Goal: Task Accomplishment & Management: Manage account settings

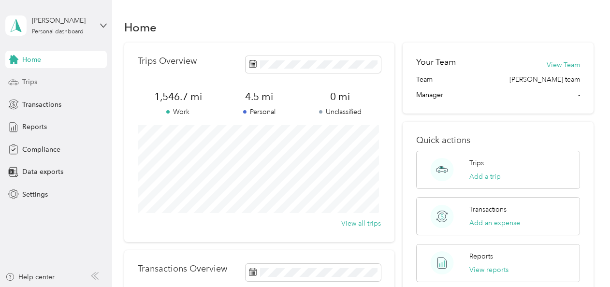
click at [43, 80] on div "Trips" at bounding box center [55, 81] width 101 height 17
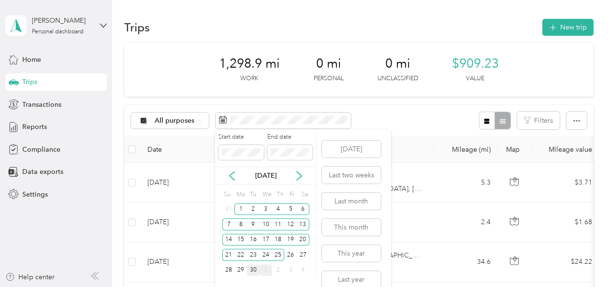
click at [252, 267] on div "30" at bounding box center [253, 270] width 13 height 12
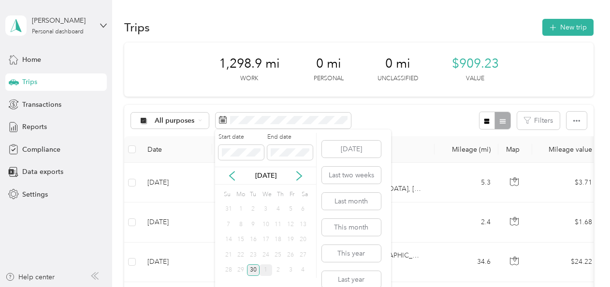
click at [252, 267] on div "30" at bounding box center [253, 270] width 13 height 12
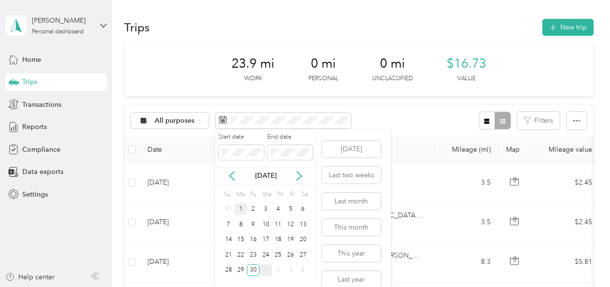
click at [242, 205] on div "1" at bounding box center [240, 209] width 13 height 12
click at [255, 267] on div "30" at bounding box center [253, 270] width 13 height 12
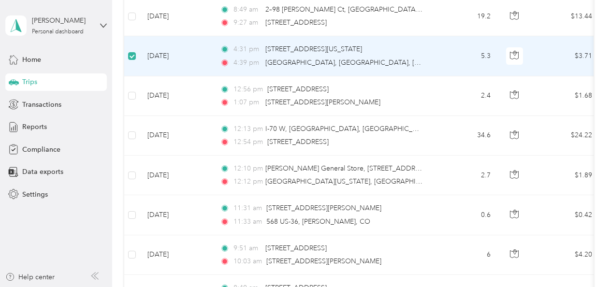
scroll to position [483, 0]
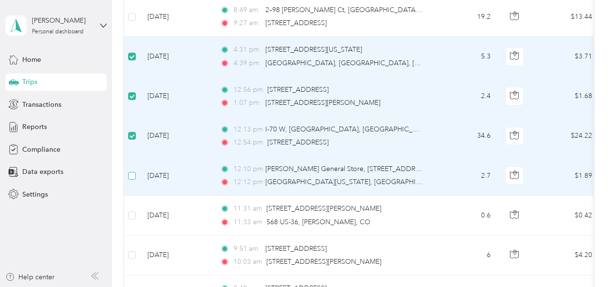
click at [134, 171] on label at bounding box center [132, 176] width 8 height 11
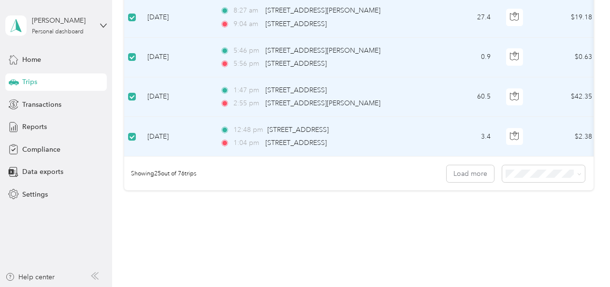
scroll to position [1039, 0]
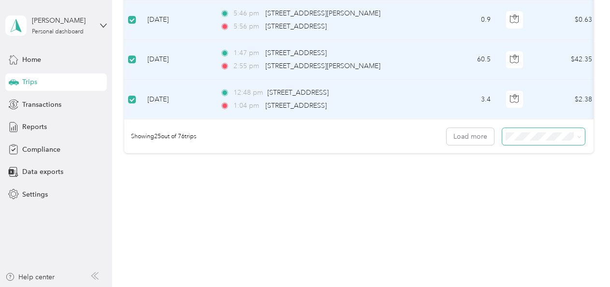
click at [577, 138] on icon at bounding box center [579, 137] width 4 height 4
click at [562, 185] on div "100 per load" at bounding box center [540, 188] width 69 height 10
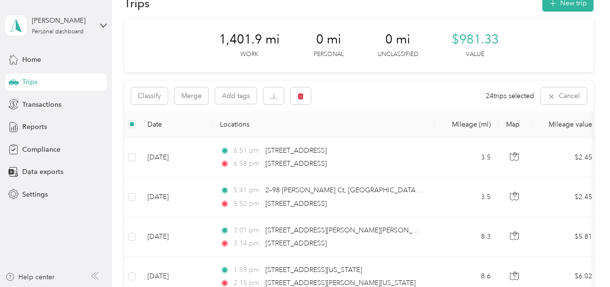
scroll to position [8, 0]
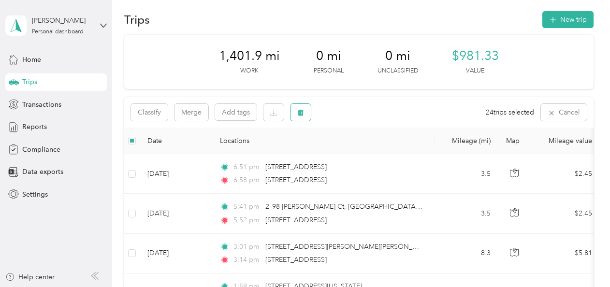
click at [302, 106] on button "button" at bounding box center [300, 112] width 20 height 17
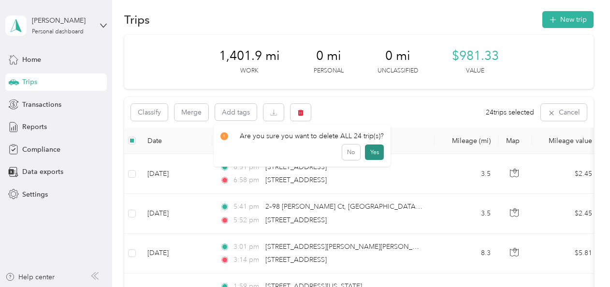
click at [365, 149] on button "Yes" at bounding box center [374, 151] width 19 height 15
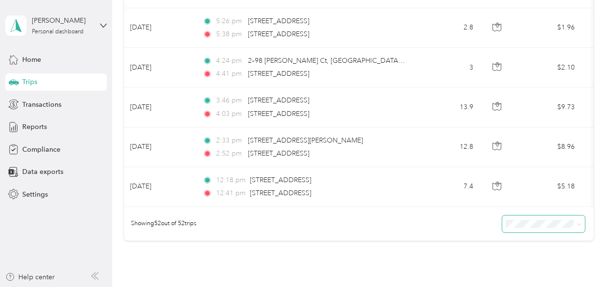
scroll to position [0, 0]
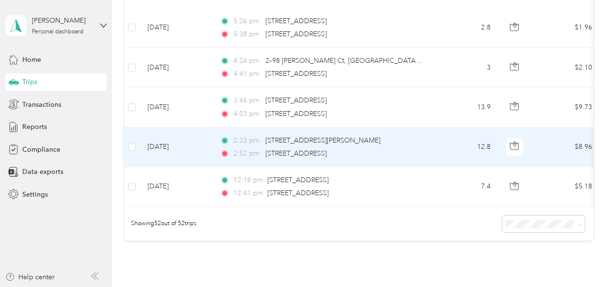
click at [440, 153] on td "12.8" at bounding box center [466, 148] width 64 height 40
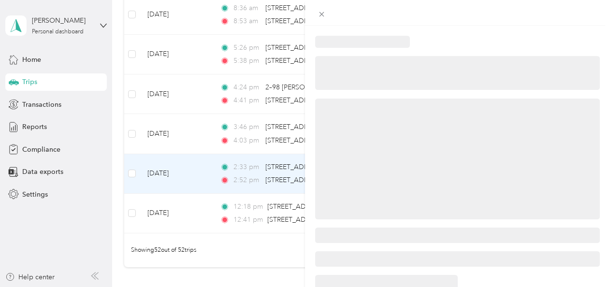
scroll to position [1984, 0]
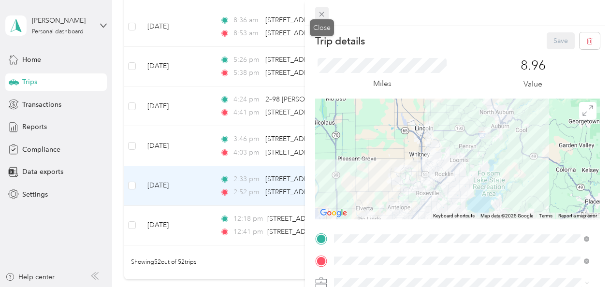
click at [322, 11] on icon at bounding box center [321, 14] width 8 height 8
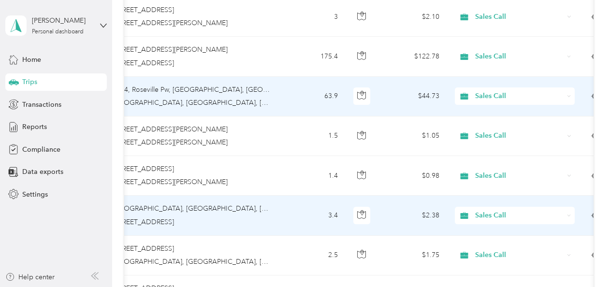
scroll to position [0, 155]
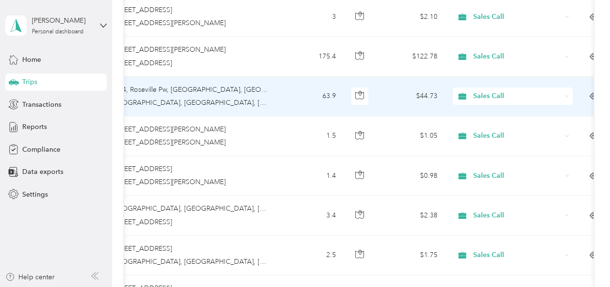
click at [511, 94] on span "Sales Call" at bounding box center [517, 96] width 88 height 11
click at [505, 126] on span "Personal" at bounding box center [520, 123] width 89 height 10
click at [292, 94] on td "63.9" at bounding box center [312, 97] width 64 height 40
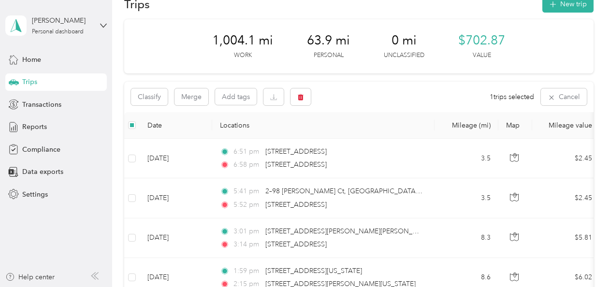
scroll to position [0, 0]
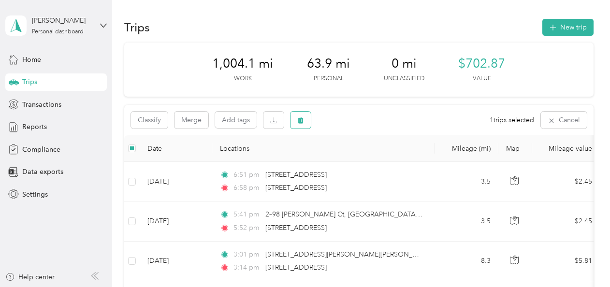
click at [301, 118] on icon "button" at bounding box center [300, 120] width 7 height 7
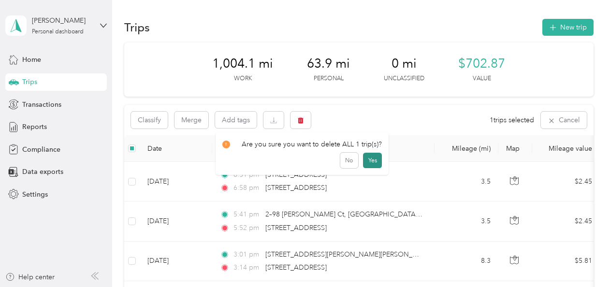
click at [368, 161] on button "Yes" at bounding box center [372, 160] width 19 height 15
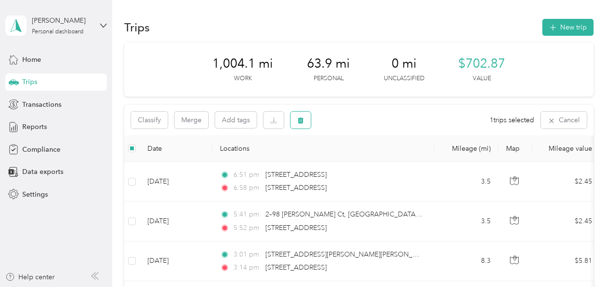
click at [294, 114] on button "button" at bounding box center [300, 120] width 20 height 17
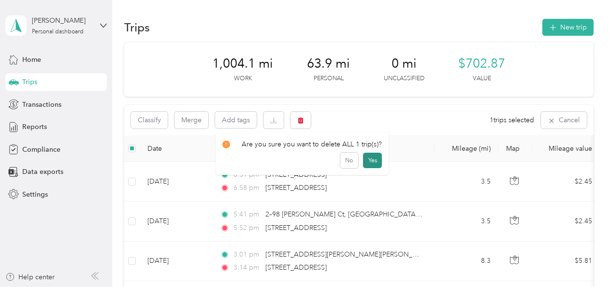
click at [369, 159] on button "Yes" at bounding box center [372, 160] width 19 height 15
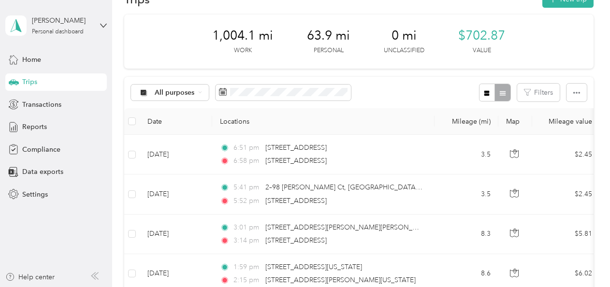
scroll to position [31, 0]
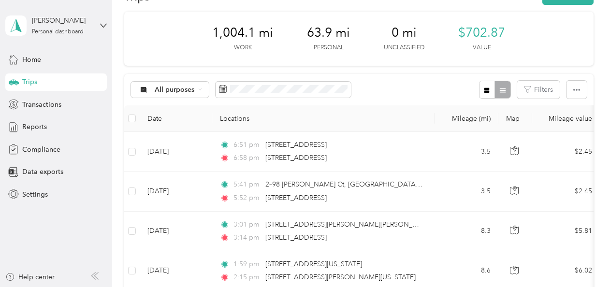
click at [554, 50] on div "1,004.1 mi Work 63.9 mi Personal 0 mi Unclassified $702.87 Value" at bounding box center [358, 39] width 469 height 54
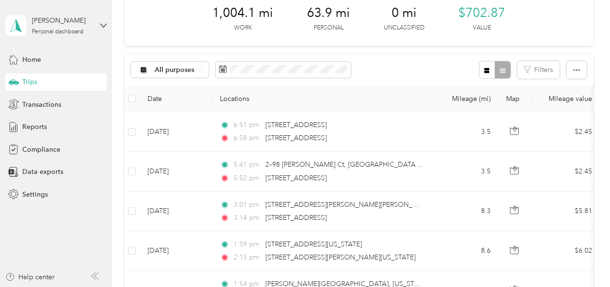
scroll to position [56, 0]
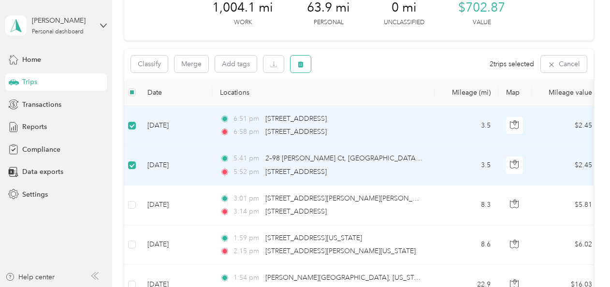
click at [301, 61] on icon "button" at bounding box center [300, 64] width 7 height 7
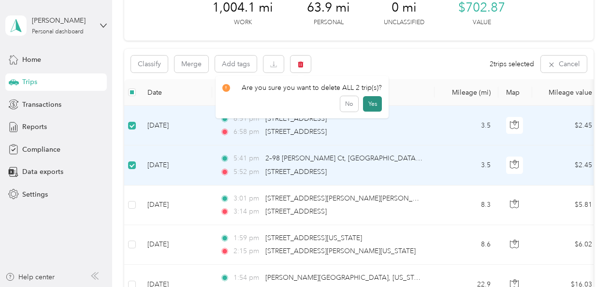
click at [367, 105] on button "Yes" at bounding box center [372, 103] width 19 height 15
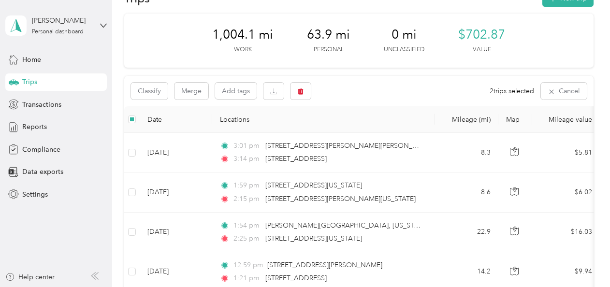
scroll to position [27, 0]
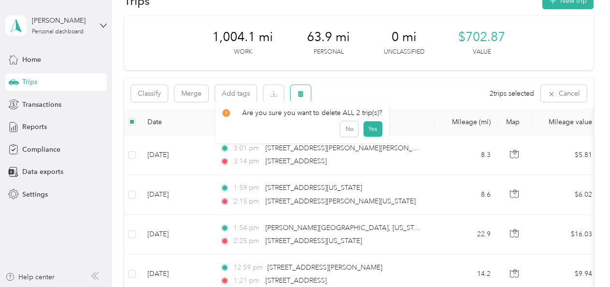
click at [301, 90] on icon "button" at bounding box center [300, 93] width 7 height 7
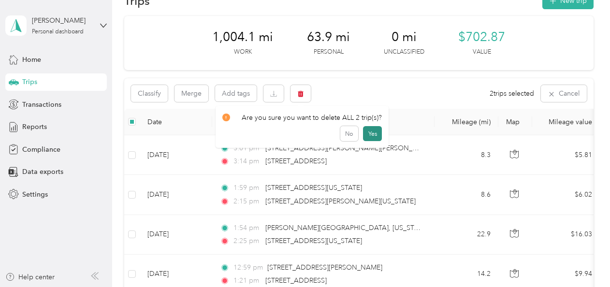
click at [365, 132] on button "Yes" at bounding box center [372, 133] width 19 height 15
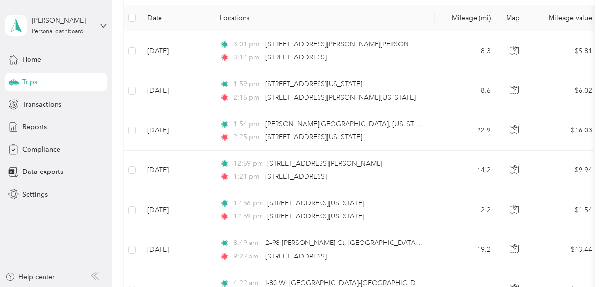
scroll to position [173, 0]
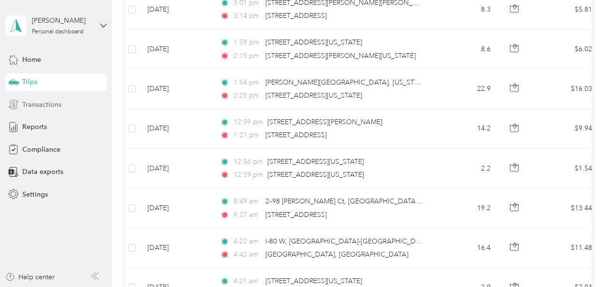
click at [39, 99] on div "Transactions" at bounding box center [55, 104] width 101 height 17
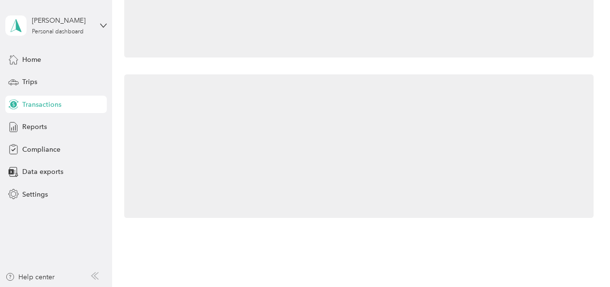
scroll to position [173, 0]
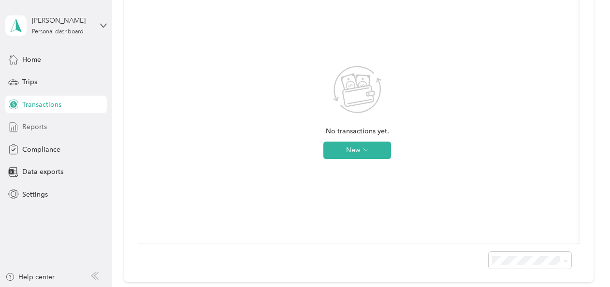
click at [38, 126] on span "Reports" at bounding box center [34, 127] width 25 height 10
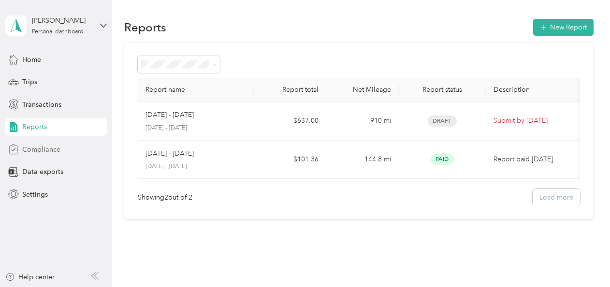
click at [46, 151] on span "Compliance" at bounding box center [41, 149] width 38 height 10
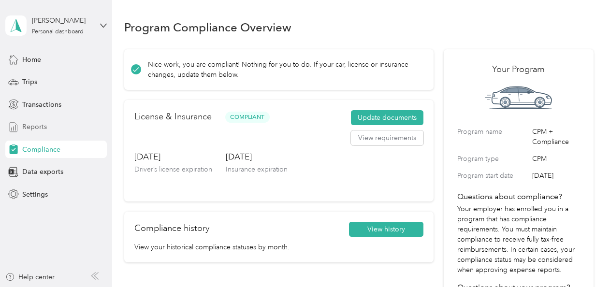
click at [54, 129] on div "Reports" at bounding box center [55, 126] width 101 height 17
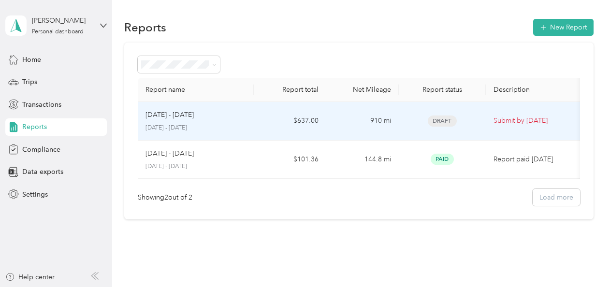
click at [175, 115] on p "[DATE] - [DATE]" at bounding box center [169, 115] width 48 height 11
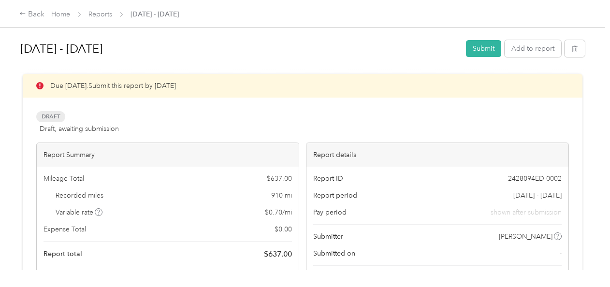
scroll to position [230, 0]
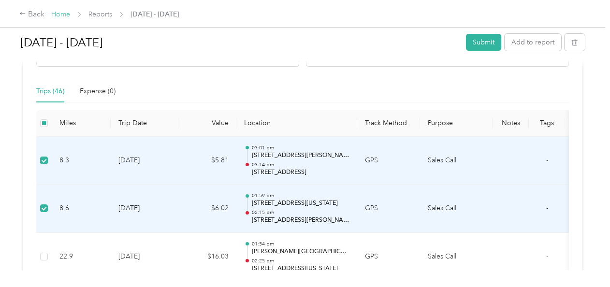
click at [58, 14] on link "Home" at bounding box center [60, 14] width 19 height 8
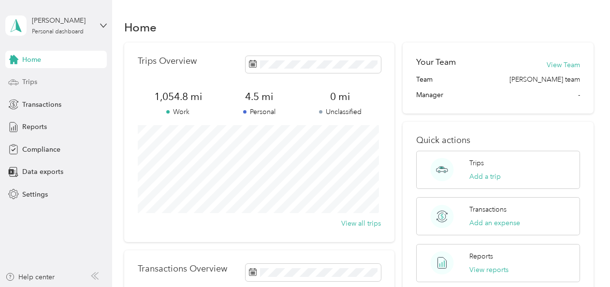
click at [32, 84] on span "Trips" at bounding box center [29, 82] width 15 height 10
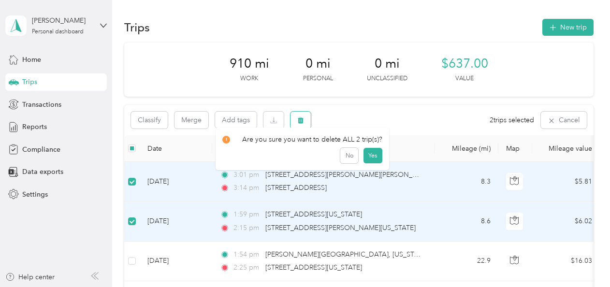
click at [293, 120] on button "button" at bounding box center [300, 120] width 20 height 17
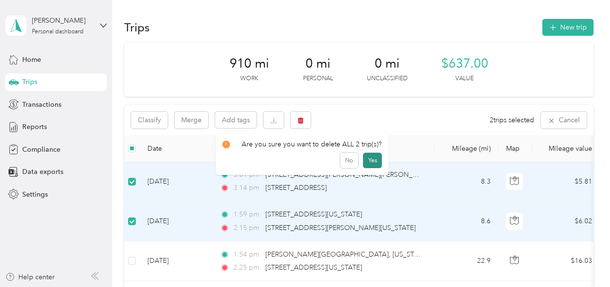
click at [366, 156] on button "Yes" at bounding box center [372, 160] width 19 height 15
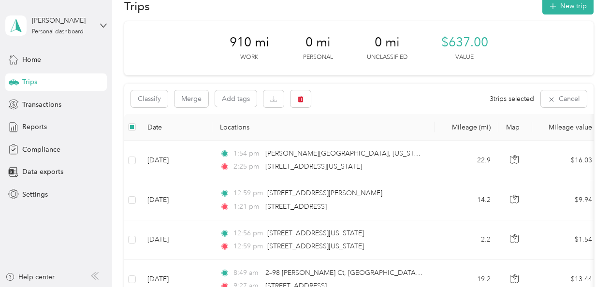
scroll to position [14, 0]
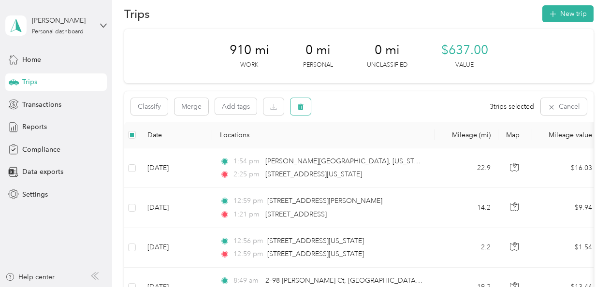
click at [300, 104] on icon "button" at bounding box center [301, 107] width 6 height 6
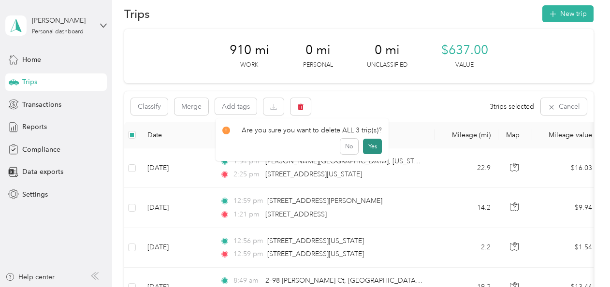
click at [363, 139] on button "Yes" at bounding box center [372, 146] width 19 height 15
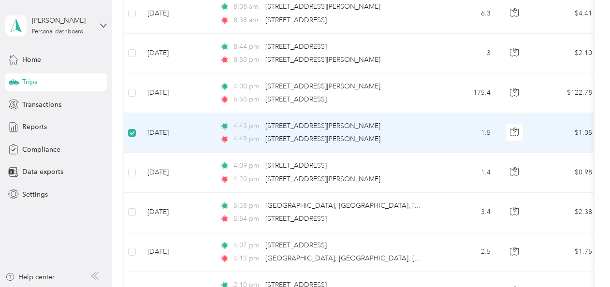
scroll to position [843, 0]
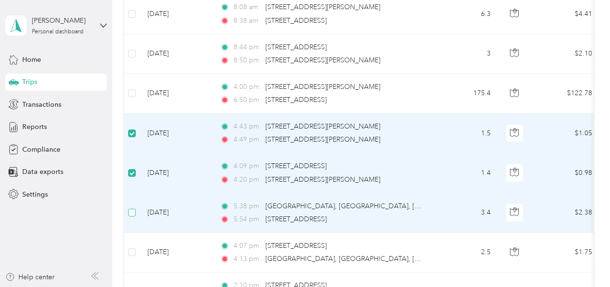
click at [130, 207] on label at bounding box center [132, 212] width 8 height 11
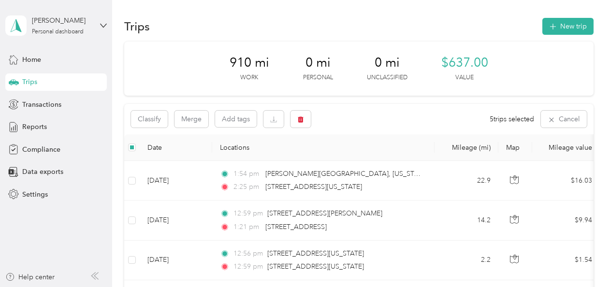
scroll to position [0, 0]
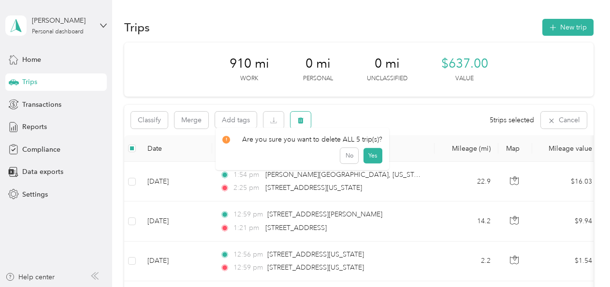
click at [299, 115] on button "button" at bounding box center [300, 120] width 20 height 17
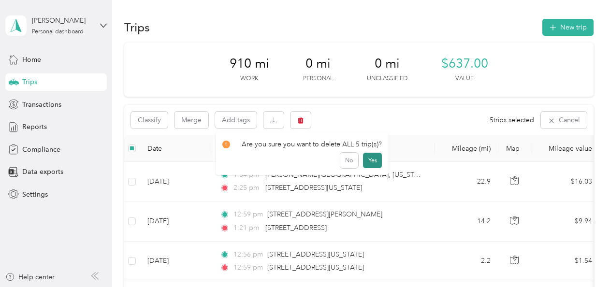
click at [369, 162] on button "Yes" at bounding box center [372, 160] width 19 height 15
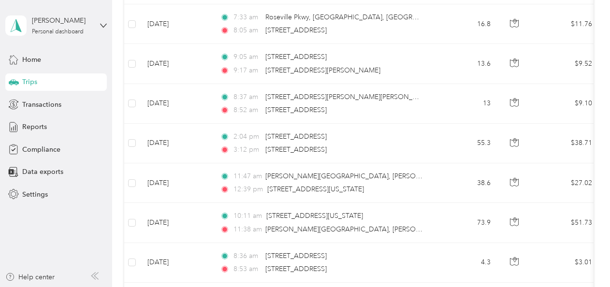
scroll to position [1114, 0]
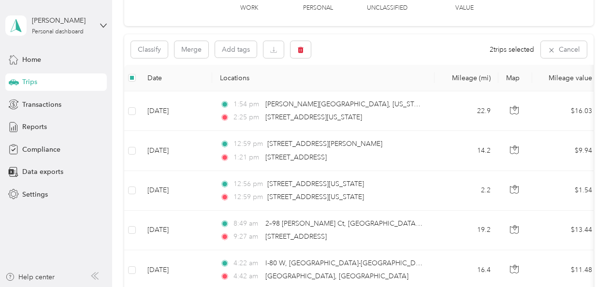
scroll to position [56, 0]
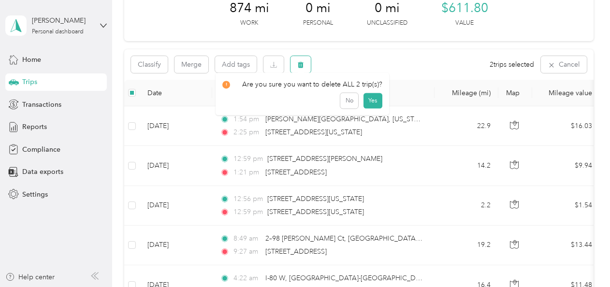
click at [301, 63] on icon "button" at bounding box center [301, 65] width 6 height 6
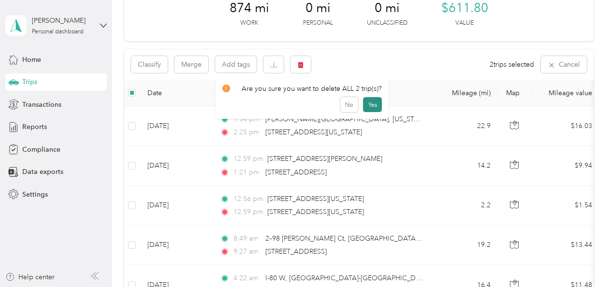
click at [369, 101] on button "Yes" at bounding box center [372, 104] width 19 height 15
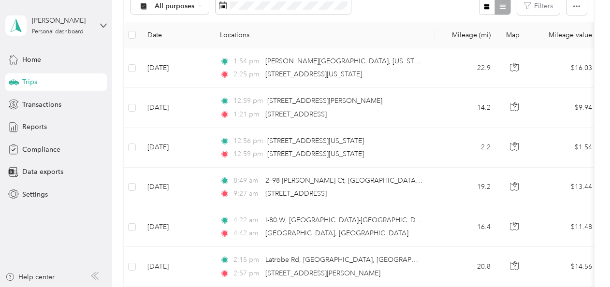
scroll to position [106, 0]
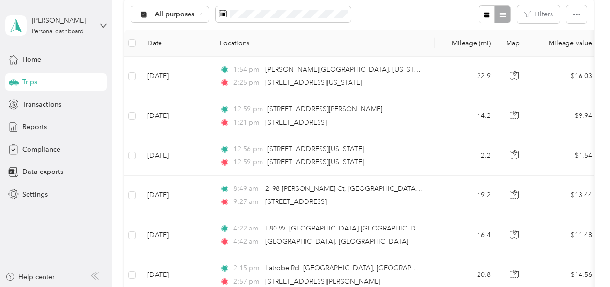
click at [404, 38] on th "Locations" at bounding box center [323, 43] width 222 height 27
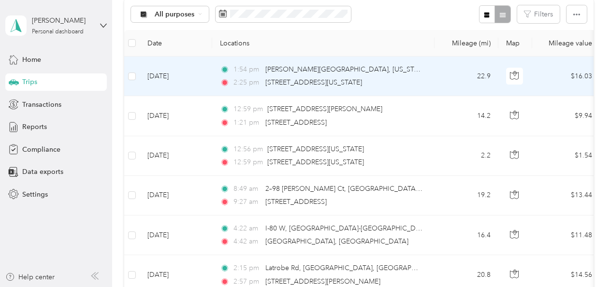
scroll to position [106, 0]
click at [301, 12] on icon "button" at bounding box center [300, 14] width 7 height 7
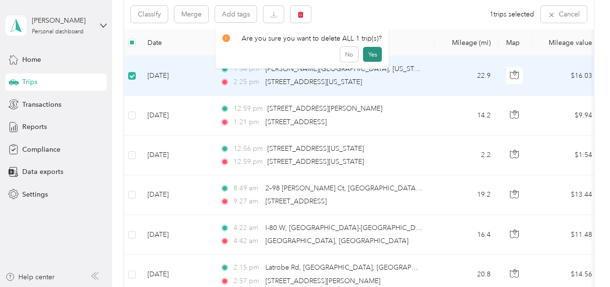
click at [363, 55] on button "Yes" at bounding box center [372, 54] width 19 height 15
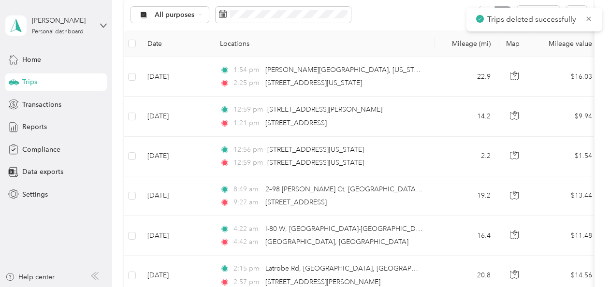
scroll to position [106, 0]
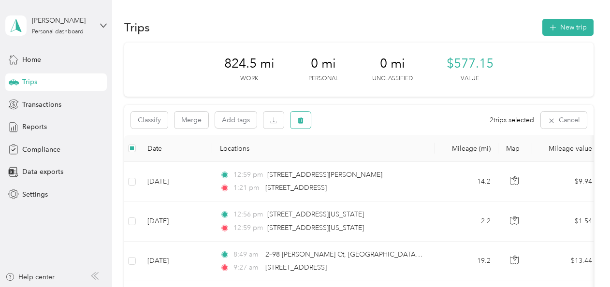
click at [299, 123] on icon "button" at bounding box center [301, 120] width 6 height 6
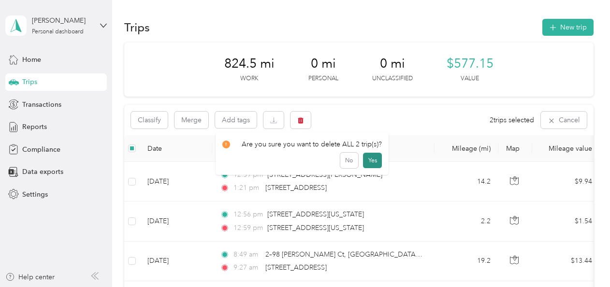
click at [366, 159] on button "Yes" at bounding box center [372, 160] width 19 height 15
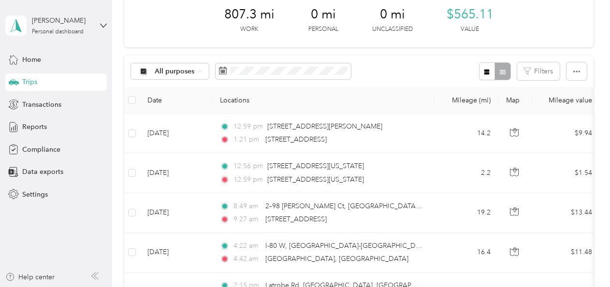
scroll to position [2, 0]
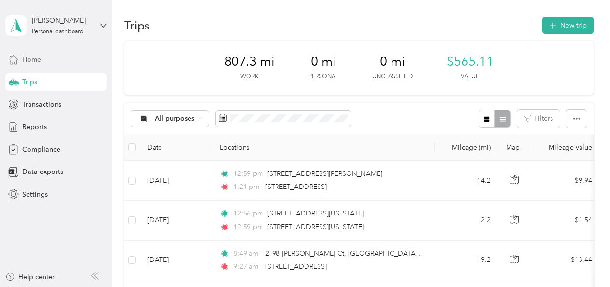
click at [38, 59] on span "Home" at bounding box center [31, 60] width 19 height 10
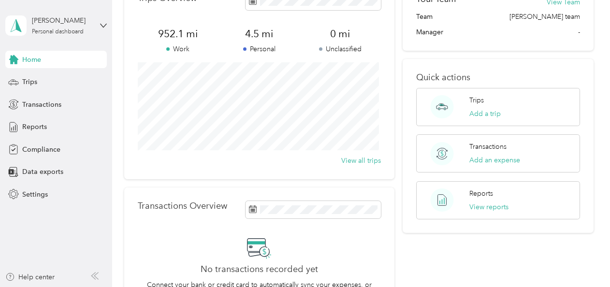
scroll to position [62, 0]
click at [43, 100] on span "Transactions" at bounding box center [41, 105] width 39 height 10
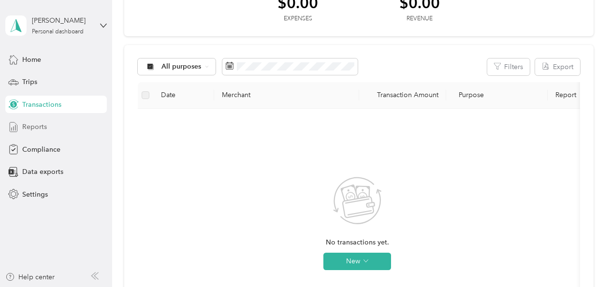
click at [43, 129] on span "Reports" at bounding box center [34, 127] width 25 height 10
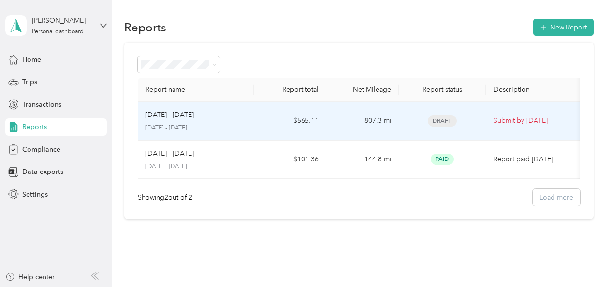
click at [325, 119] on td "$565.11" at bounding box center [290, 121] width 72 height 39
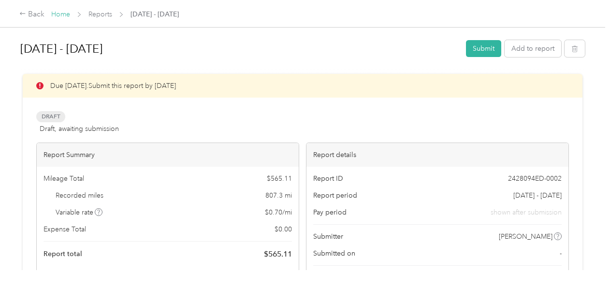
click at [63, 15] on link "Home" at bounding box center [60, 14] width 19 height 8
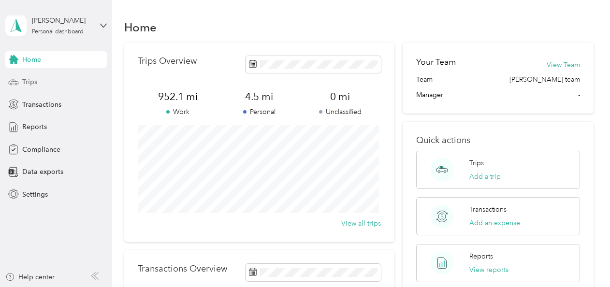
click at [85, 79] on div "Trips" at bounding box center [55, 81] width 101 height 17
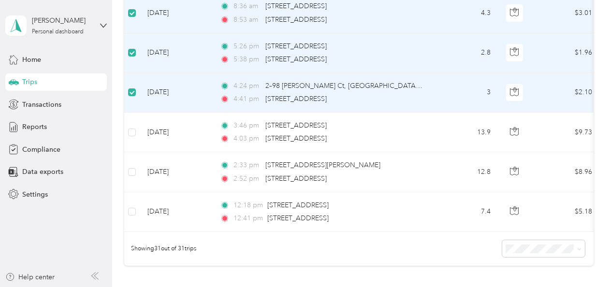
scroll to position [1166, 0]
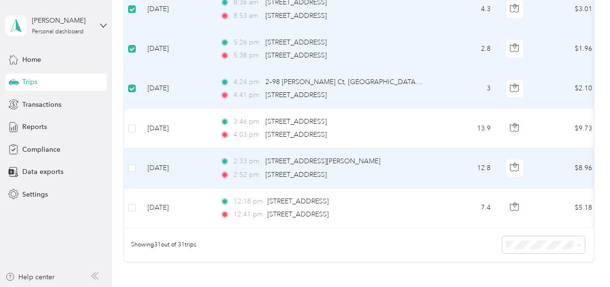
click at [137, 163] on td at bounding box center [131, 168] width 15 height 40
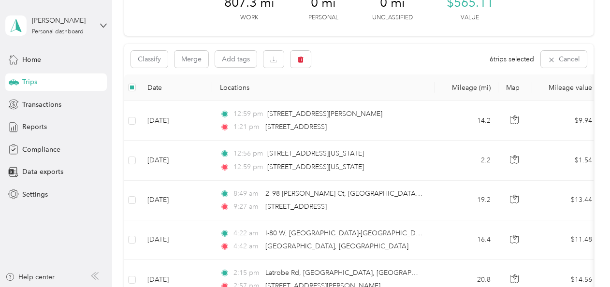
scroll to position [0, 0]
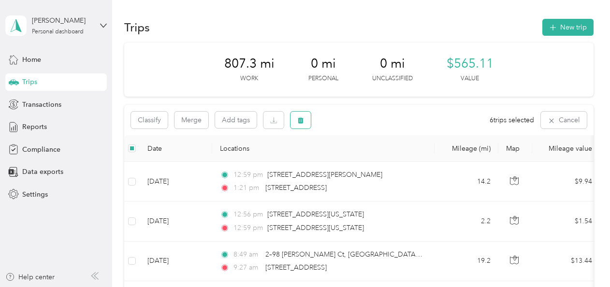
click at [300, 117] on icon "button" at bounding box center [300, 120] width 7 height 7
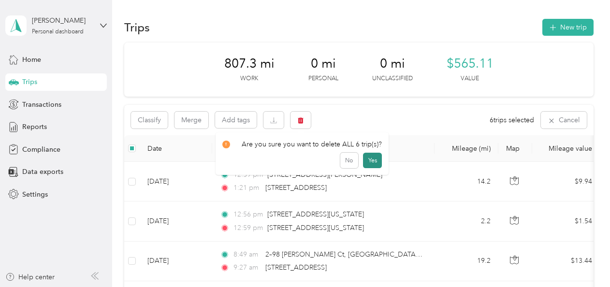
click at [368, 159] on button "Yes" at bounding box center [372, 160] width 19 height 15
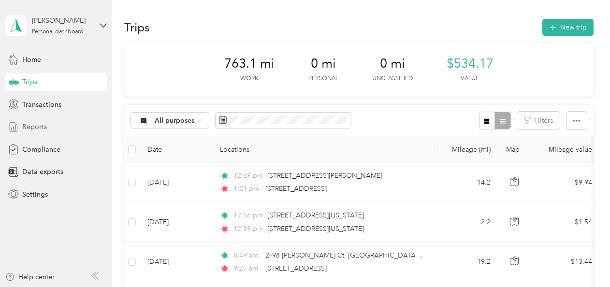
click at [41, 124] on span "Reports" at bounding box center [34, 127] width 25 height 10
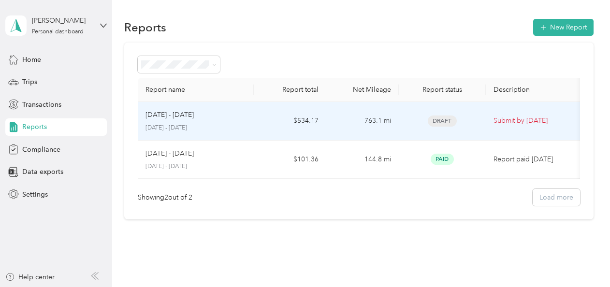
click at [219, 113] on div "[DATE] - [DATE]" at bounding box center [195, 115] width 100 height 11
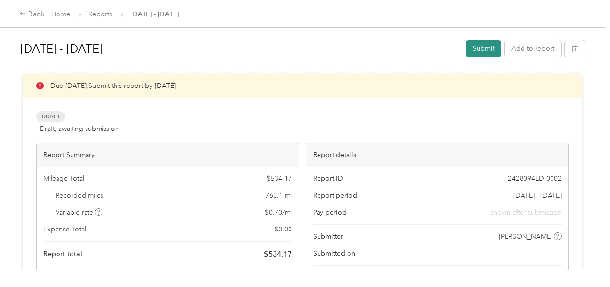
click at [477, 48] on button "Submit" at bounding box center [483, 48] width 35 height 17
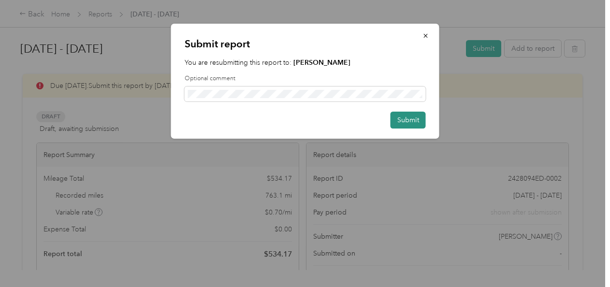
click at [403, 117] on button "Submit" at bounding box center [407, 120] width 35 height 17
